Goal: Task Accomplishment & Management: Use online tool/utility

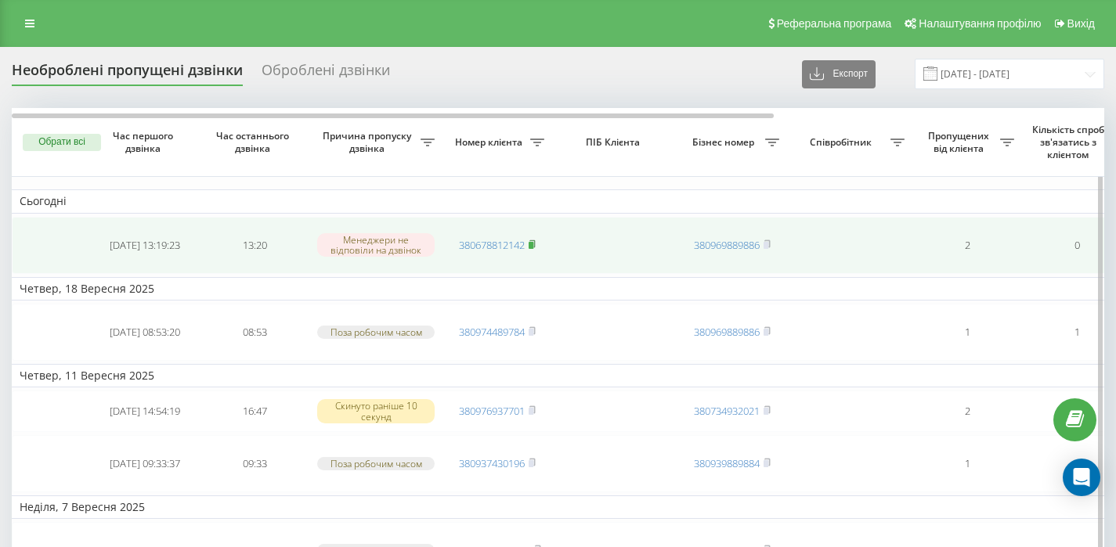
click at [533, 244] on rect at bounding box center [531, 245] width 5 height 7
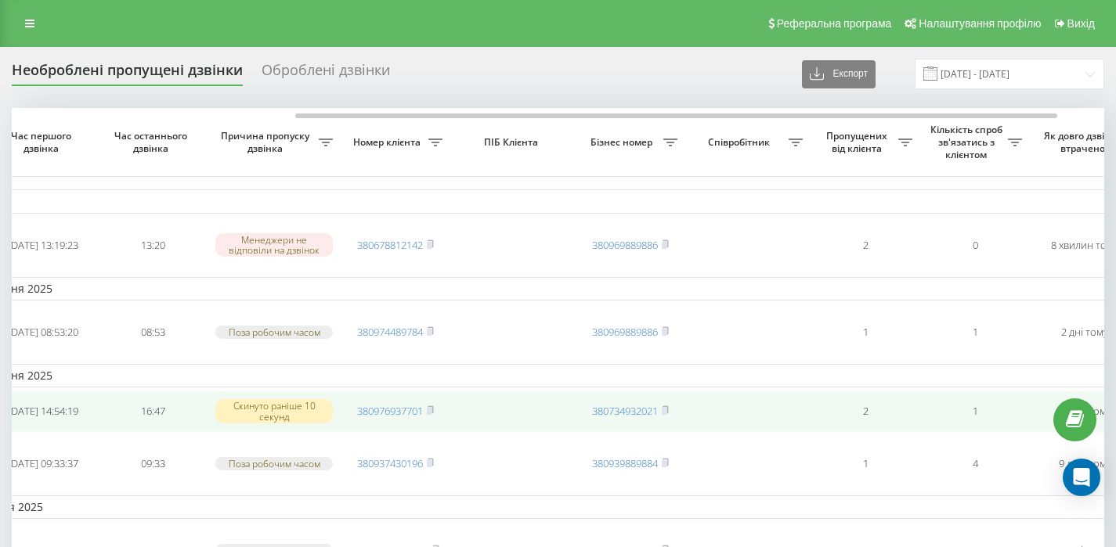
scroll to position [0, 474]
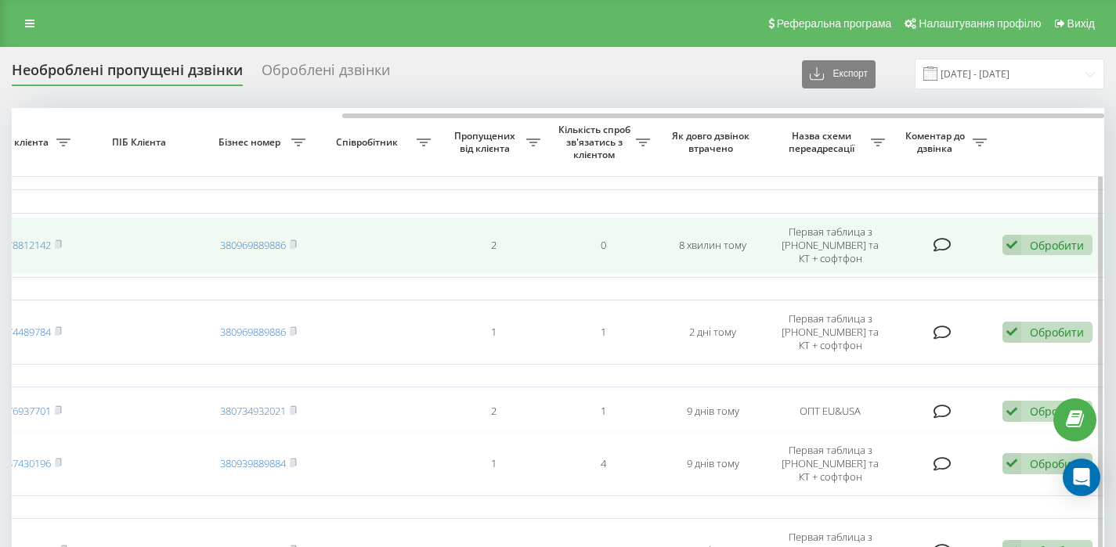
click at [1010, 244] on icon at bounding box center [1011, 245] width 19 height 21
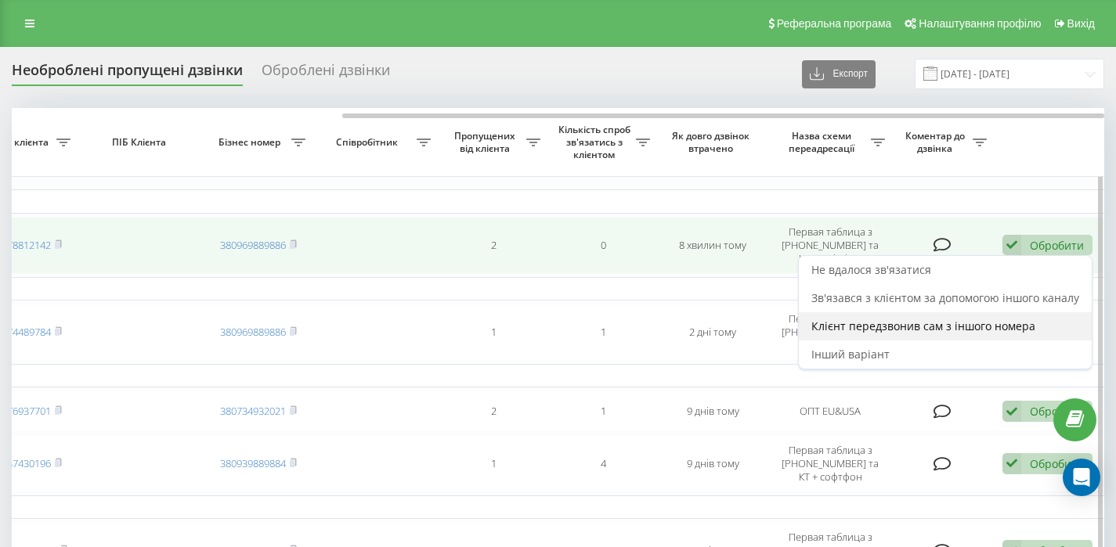
click at [857, 321] on span "Клієнт передзвонив сам з іншого номера" at bounding box center [923, 326] width 224 height 15
